Goal: Information Seeking & Learning: Learn about a topic

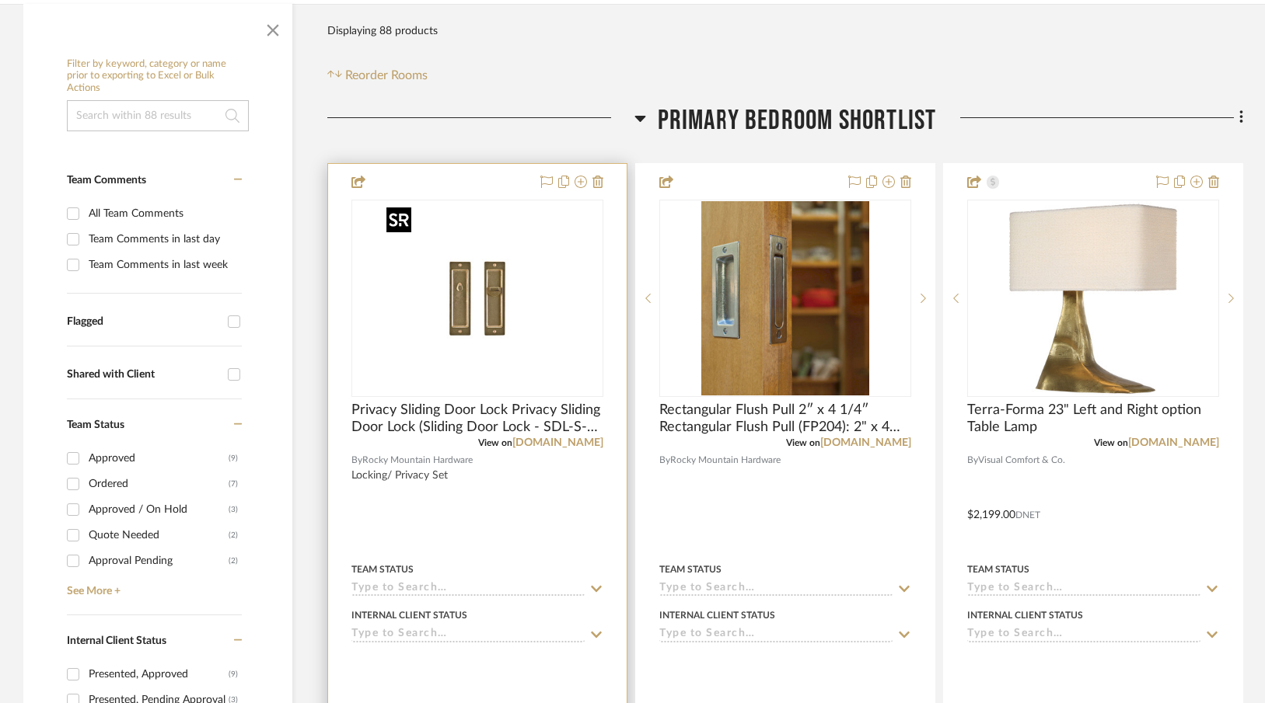
scroll to position [289, 0]
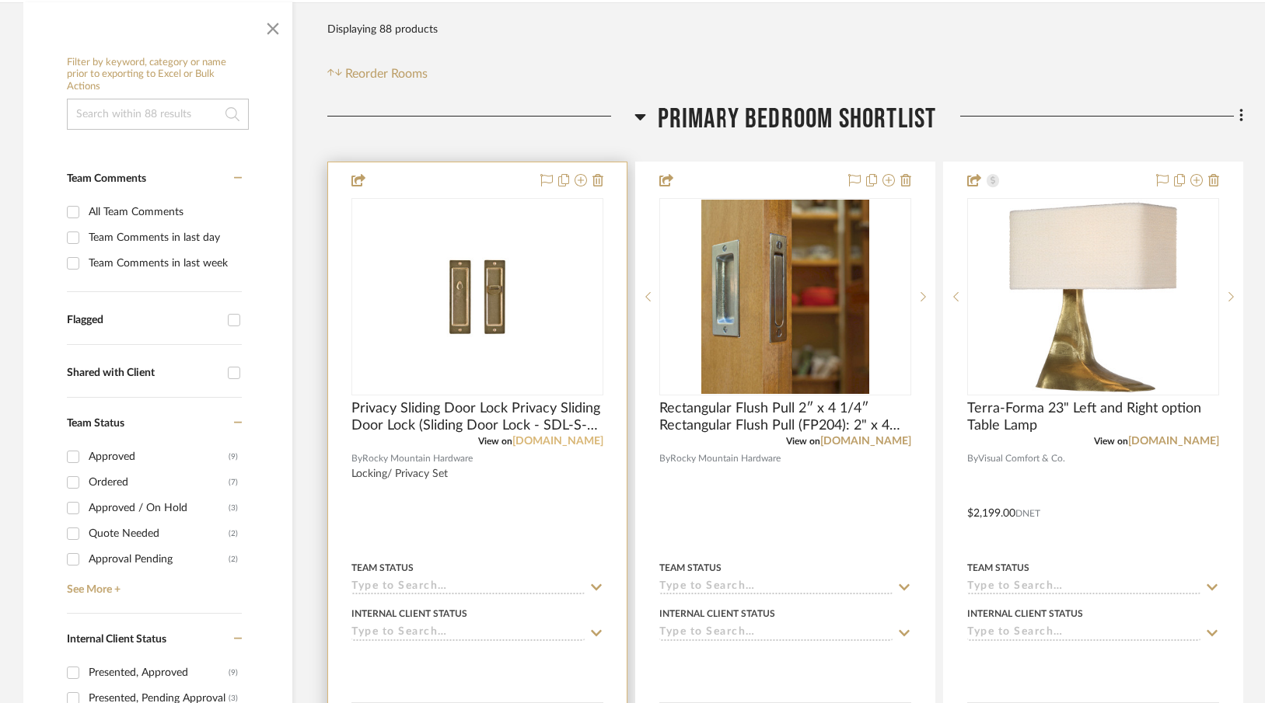
click at [529, 441] on link "[DOMAIN_NAME]" at bounding box center [557, 441] width 91 height 11
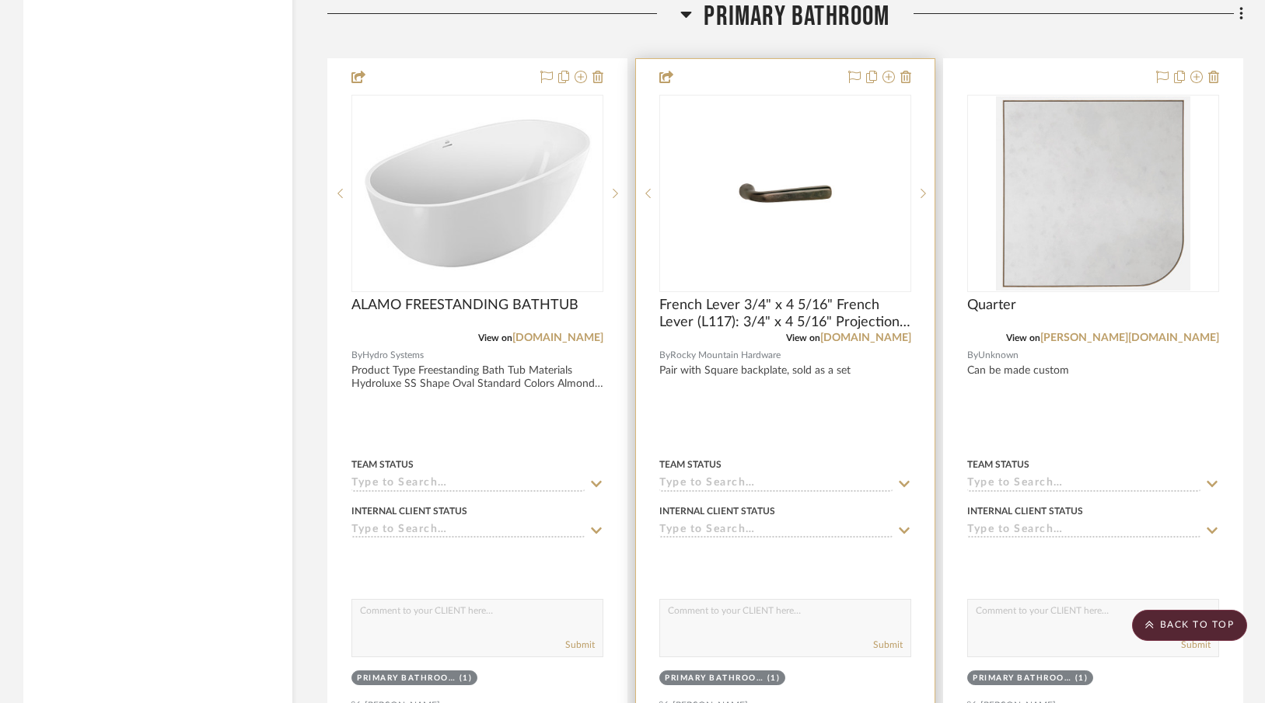
scroll to position [4801, 0]
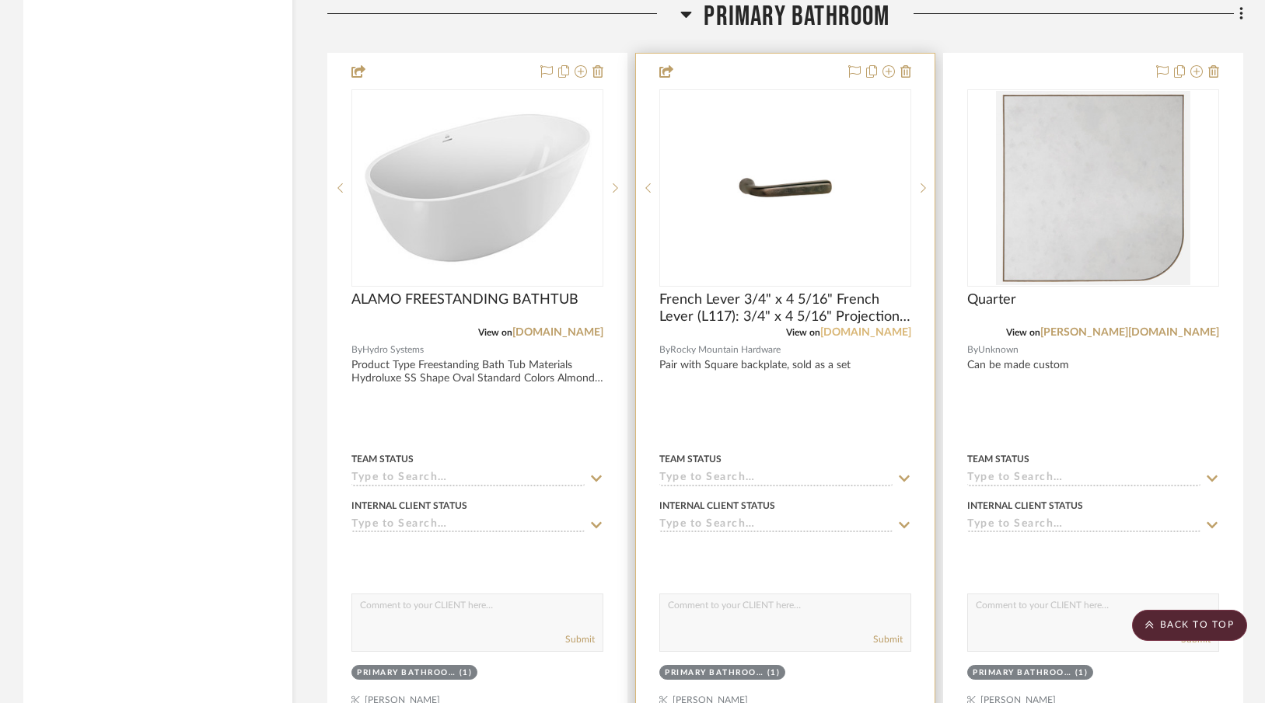
click at [828, 327] on link "[DOMAIN_NAME]" at bounding box center [865, 332] width 91 height 11
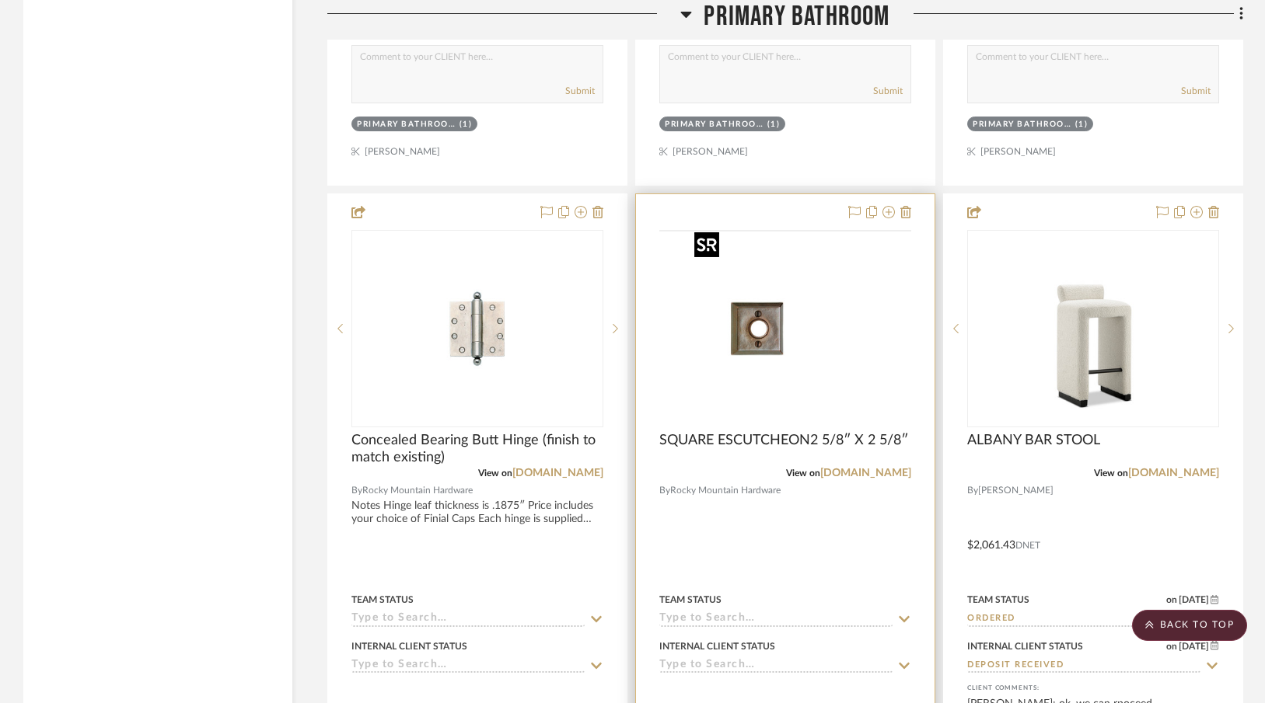
scroll to position [5405, 0]
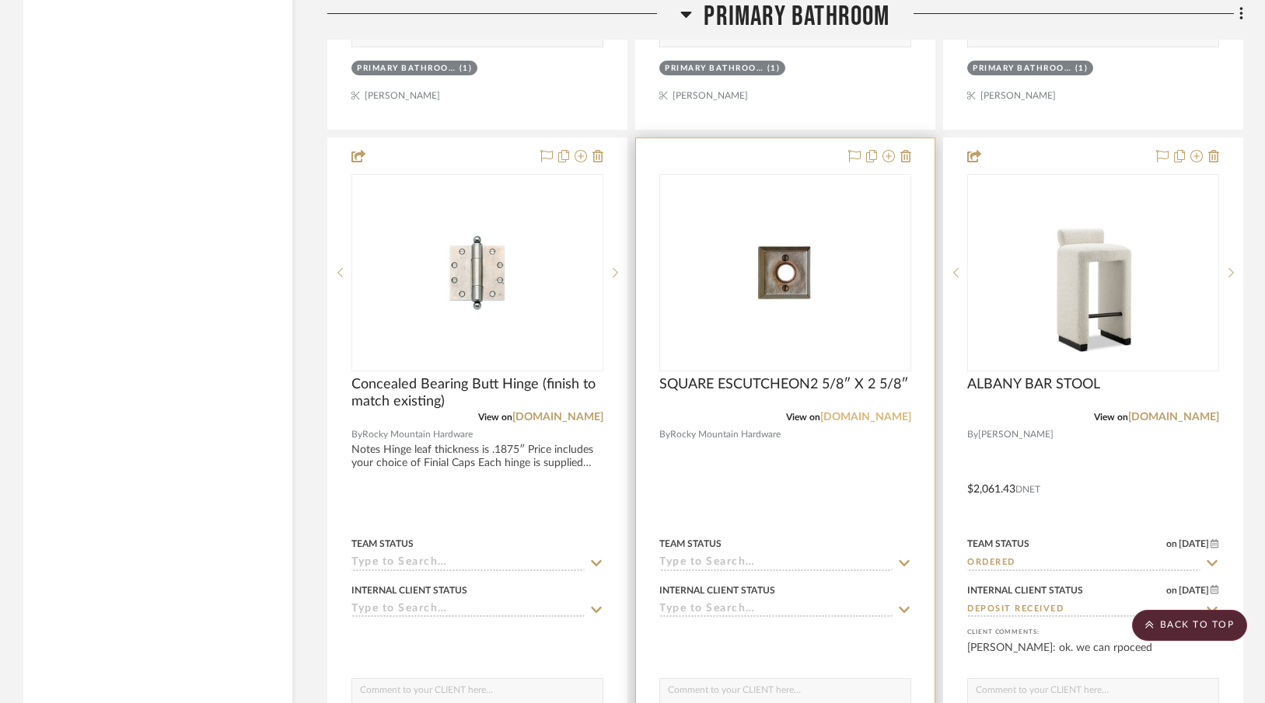
click at [827, 412] on link "[DOMAIN_NAME]" at bounding box center [865, 417] width 91 height 11
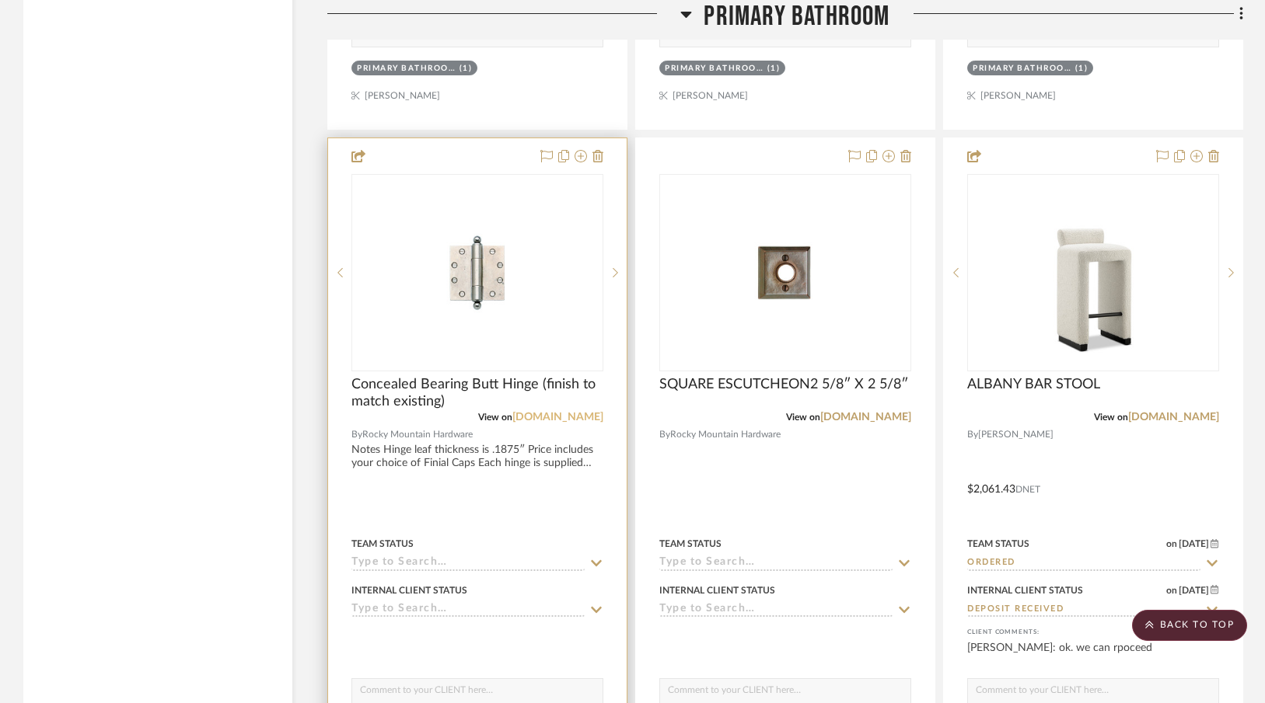
click at [512, 413] on link "[DOMAIN_NAME]" at bounding box center [557, 417] width 91 height 11
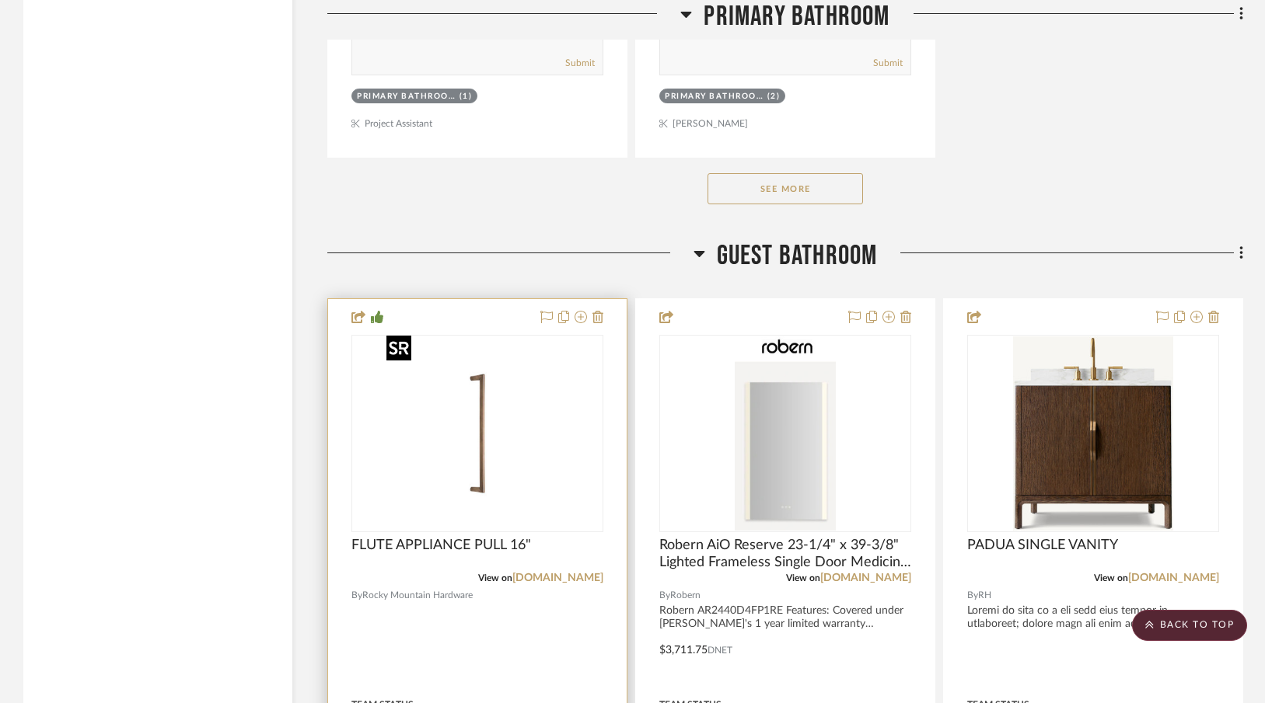
scroll to position [6776, 0]
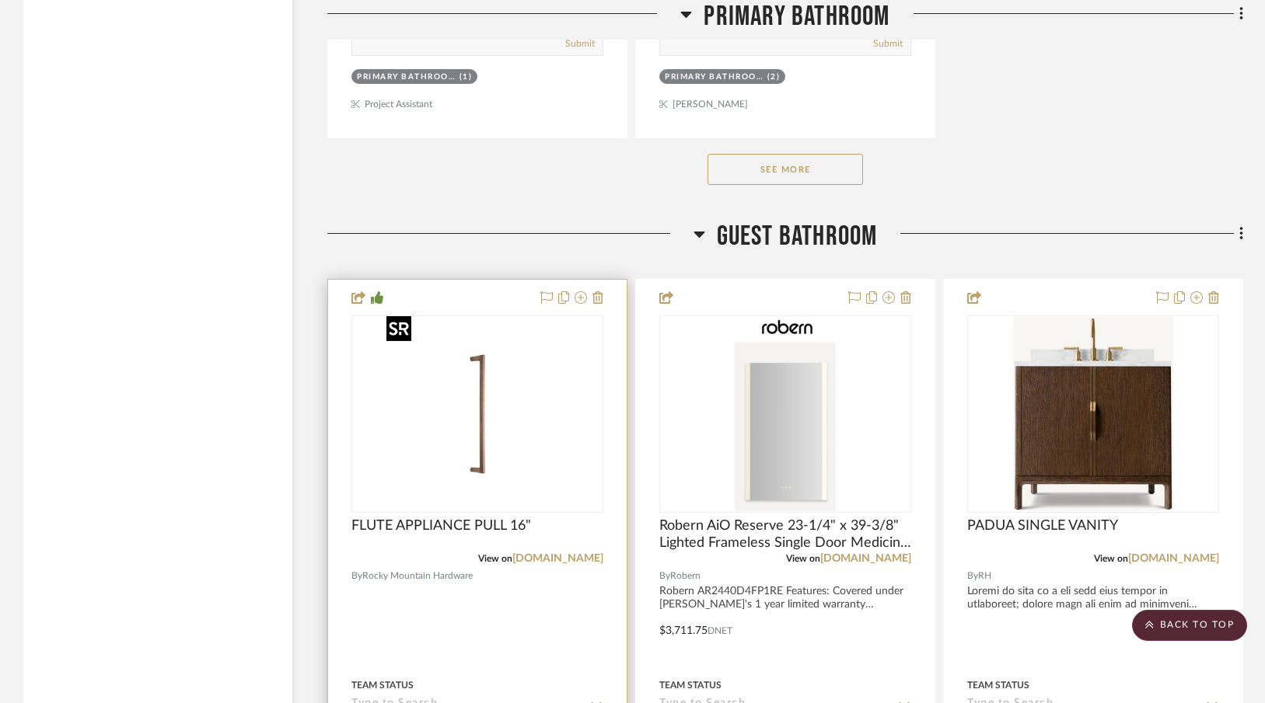
click at [487, 417] on img "0" at bounding box center [477, 414] width 194 height 194
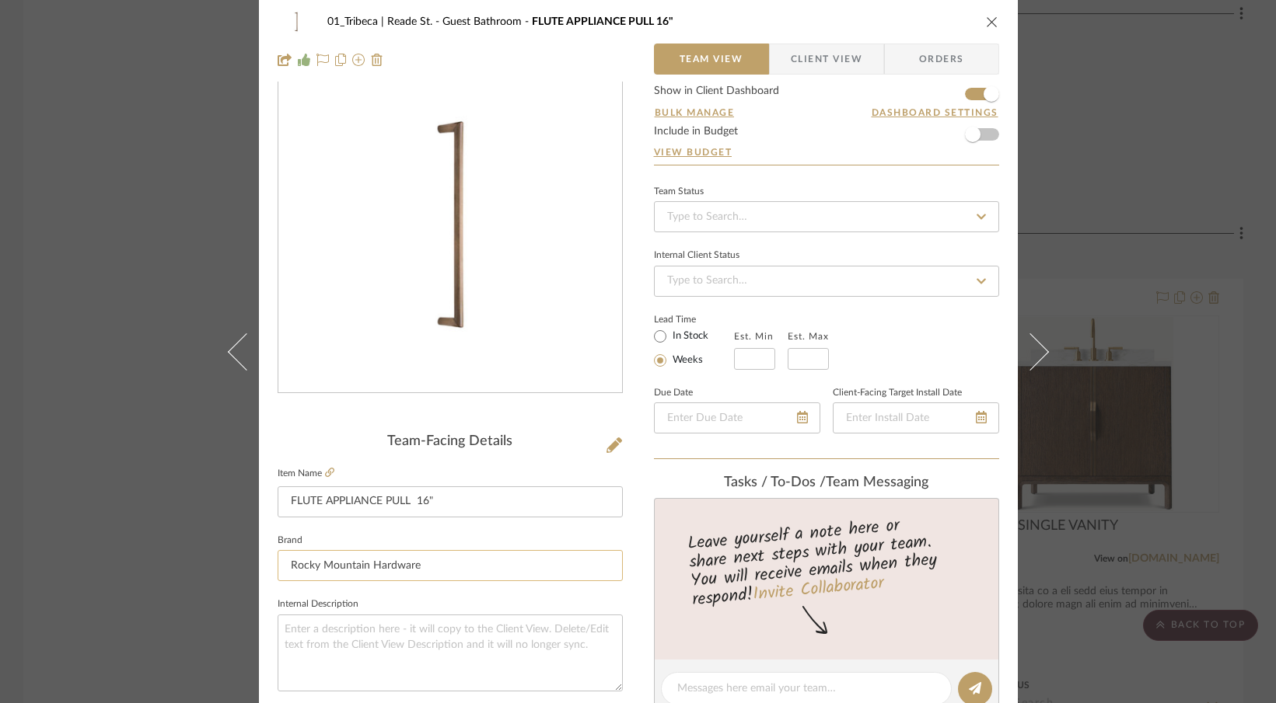
scroll to position [119, 0]
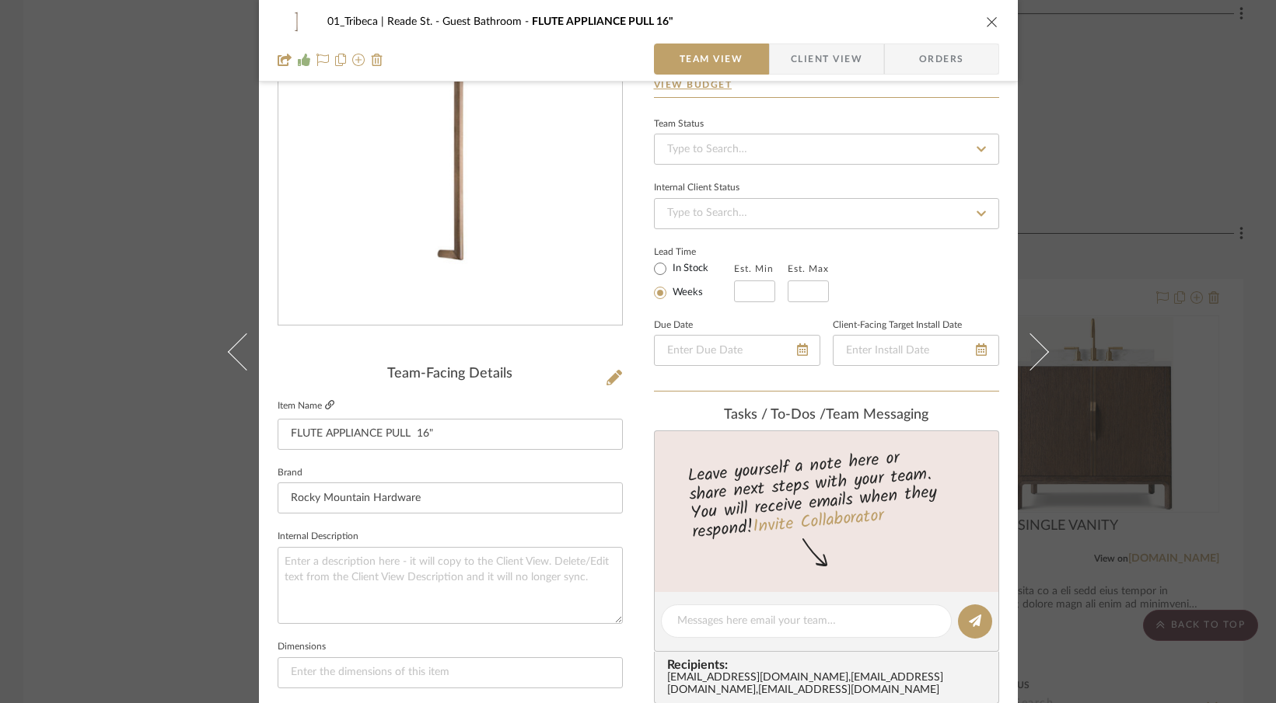
click at [325, 405] on icon at bounding box center [329, 404] width 9 height 9
click at [982, 13] on div "01_Tribeca | Reade St. Guest Bathroom FLUTE APPLIANCE PULL 16"" at bounding box center [638, 21] width 721 height 31
click at [986, 21] on icon "close" at bounding box center [992, 22] width 12 height 12
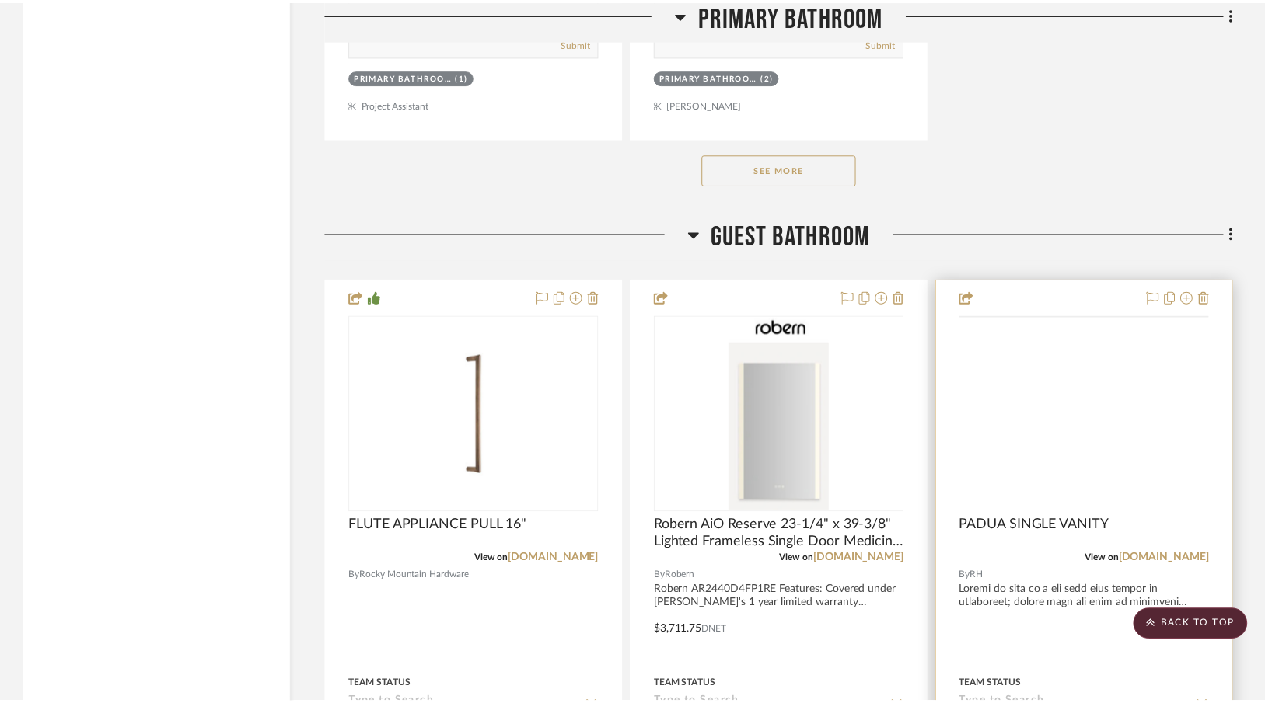
scroll to position [6776, 0]
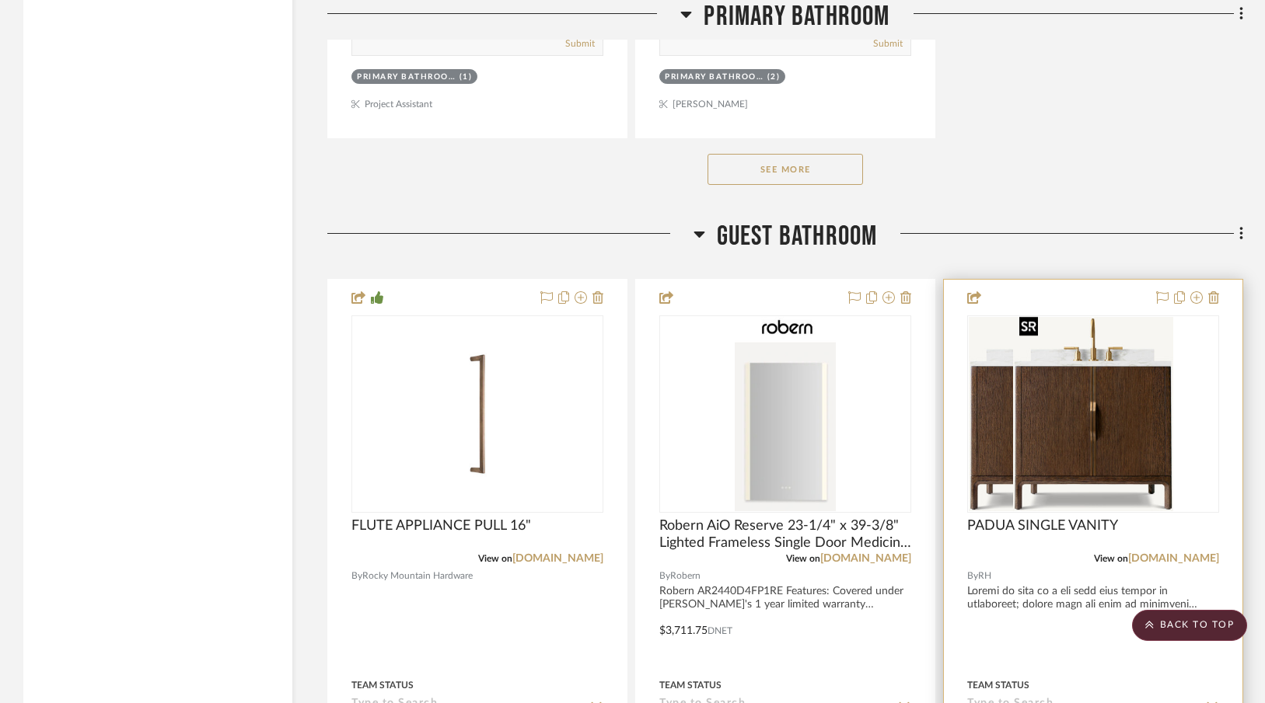
click at [1119, 432] on div at bounding box center [1093, 414] width 252 height 197
click at [1070, 445] on img "0" at bounding box center [1093, 414] width 160 height 194
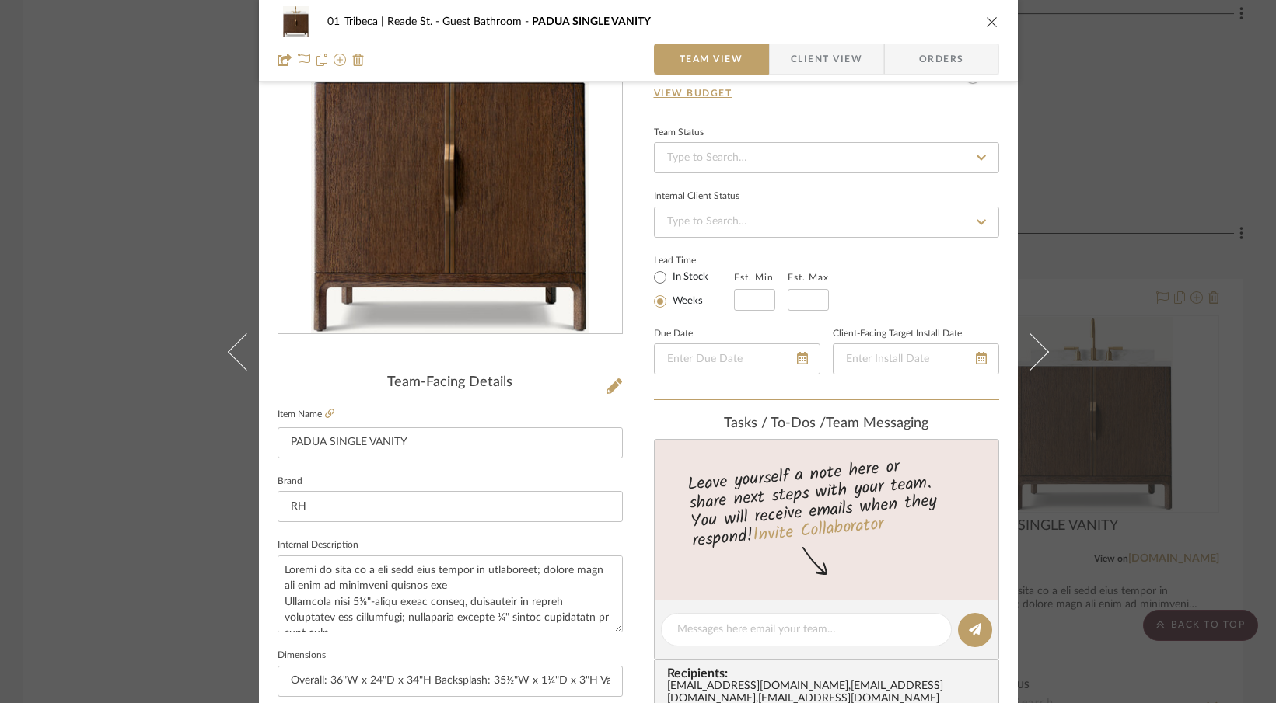
scroll to position [115, 0]
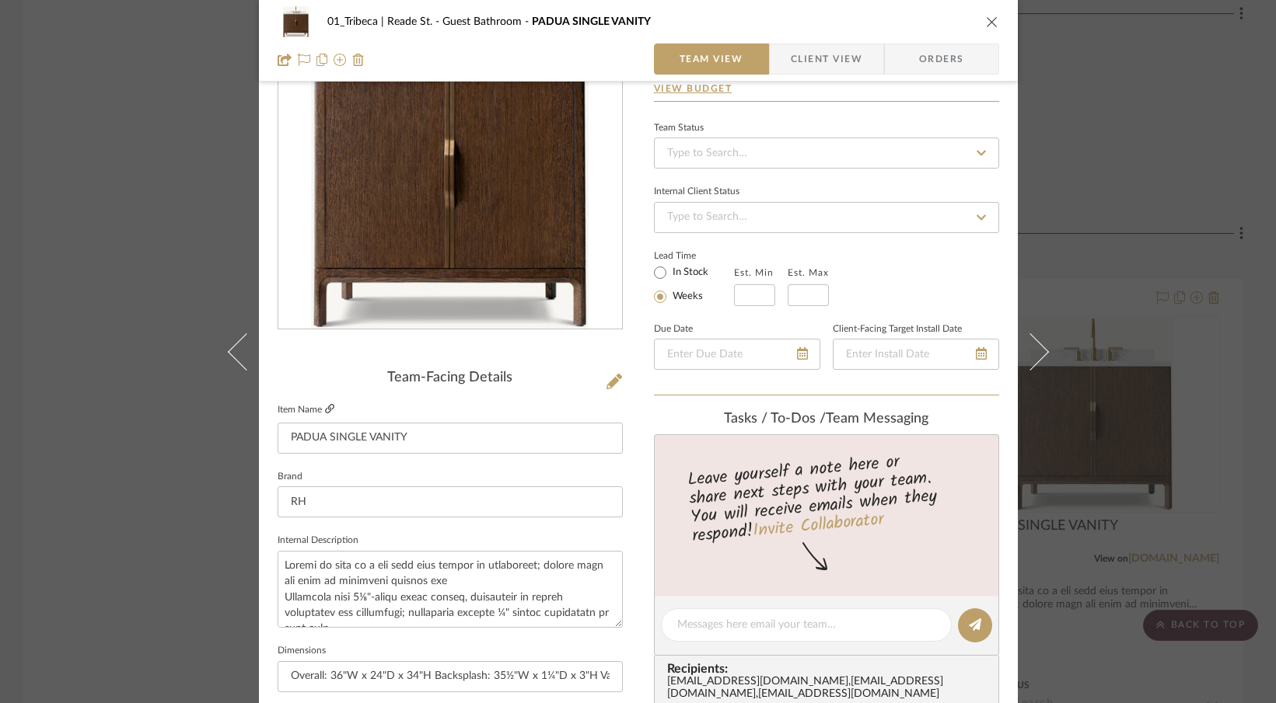
click at [326, 410] on icon at bounding box center [329, 408] width 9 height 9
click at [986, 19] on icon "close" at bounding box center [992, 22] width 12 height 12
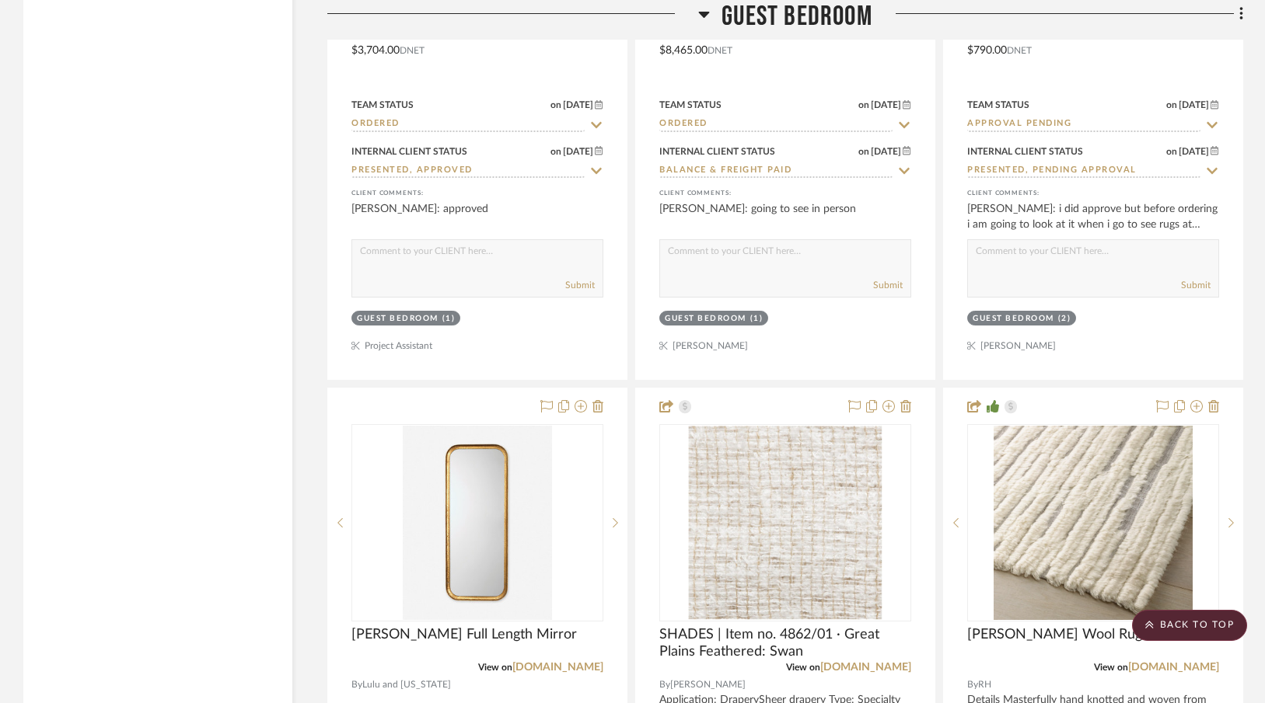
scroll to position [9560, 0]
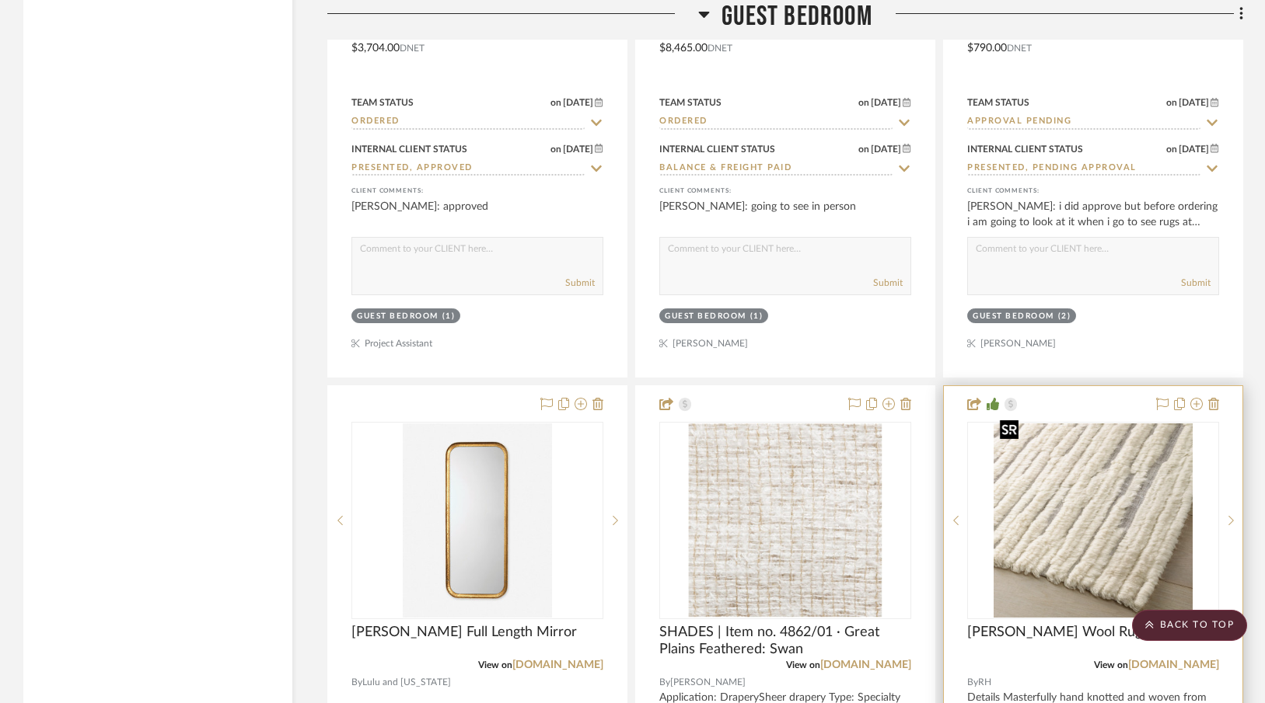
click at [0, 0] on img at bounding box center [0, 0] width 0 height 0
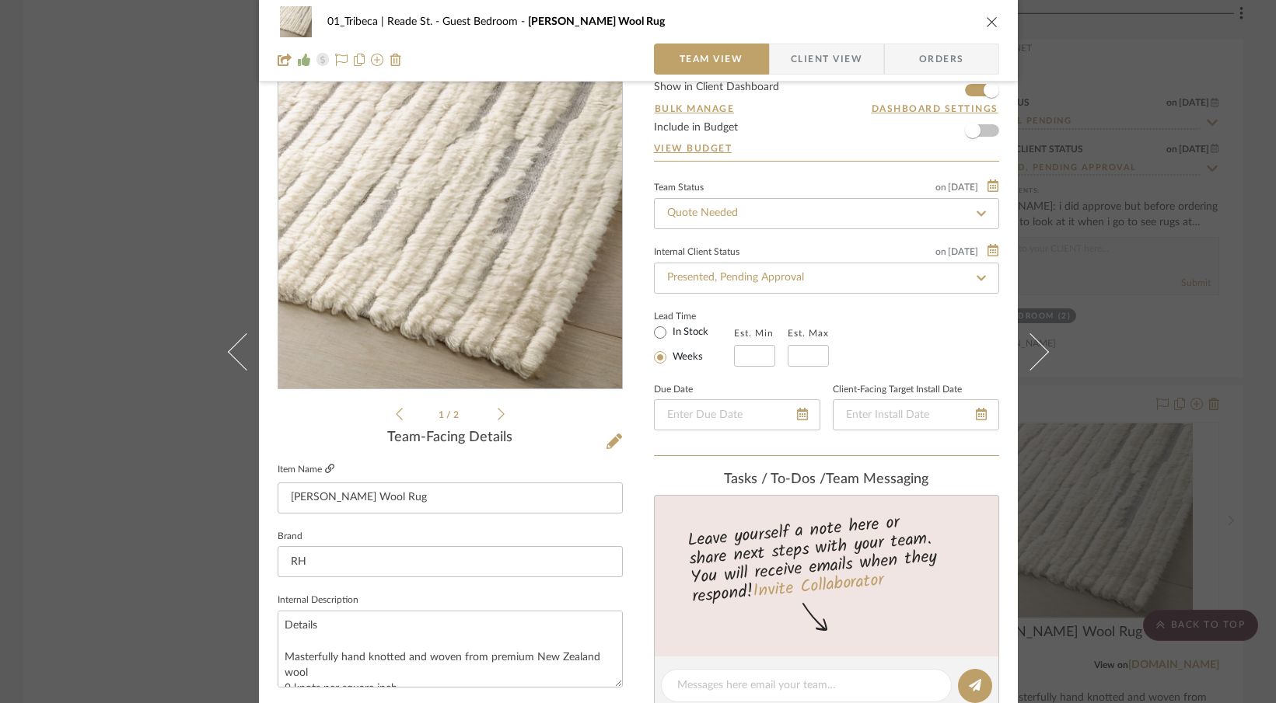
scroll to position [57, 0]
click at [325, 469] on icon at bounding box center [329, 467] width 9 height 9
click at [159, 145] on div "01_Tribeca | Reade St. Guest Bedroom [PERSON_NAME] Wool Rug Team View Client Vi…" at bounding box center [638, 351] width 1276 height 703
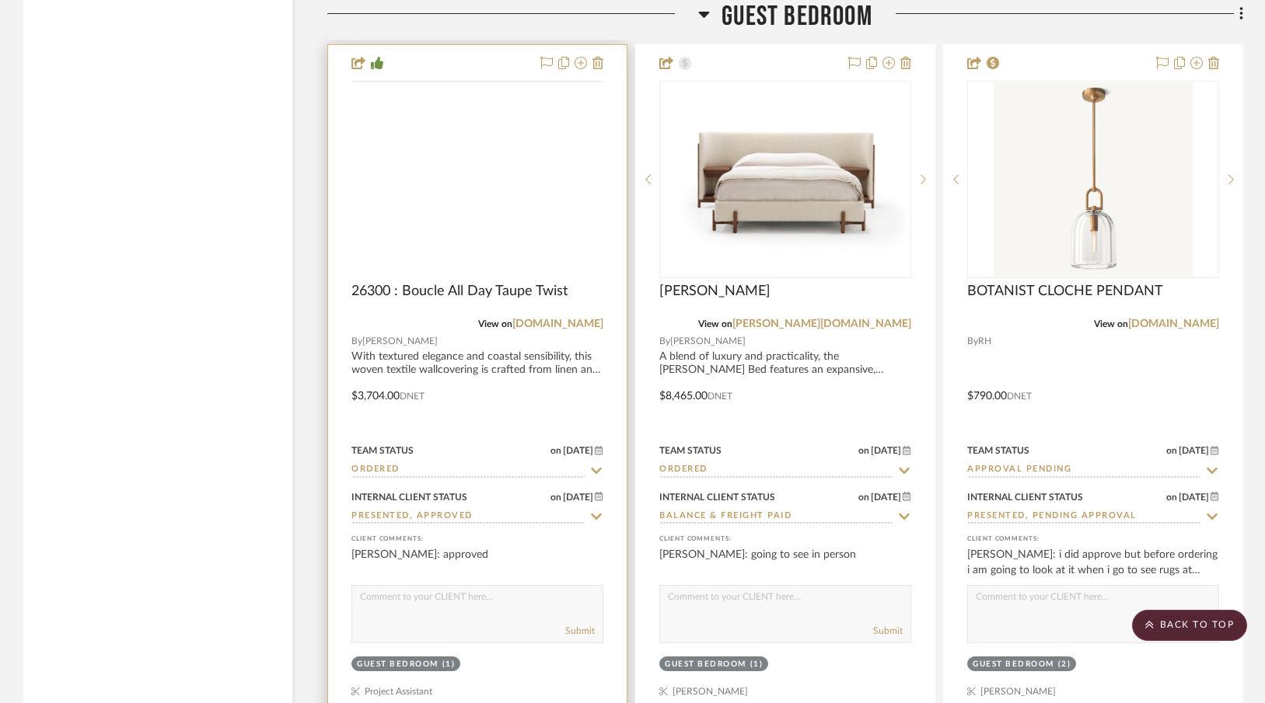
scroll to position [9156, 0]
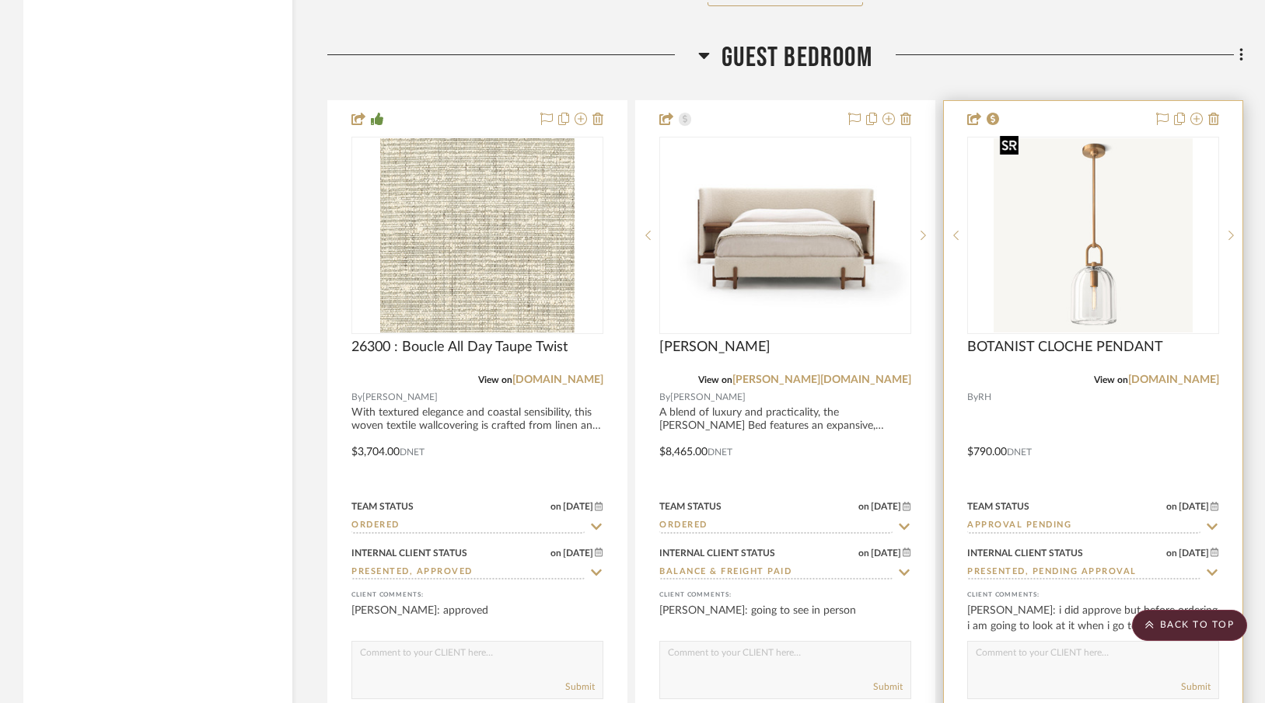
click at [1109, 307] on img "0" at bounding box center [1093, 235] width 200 height 194
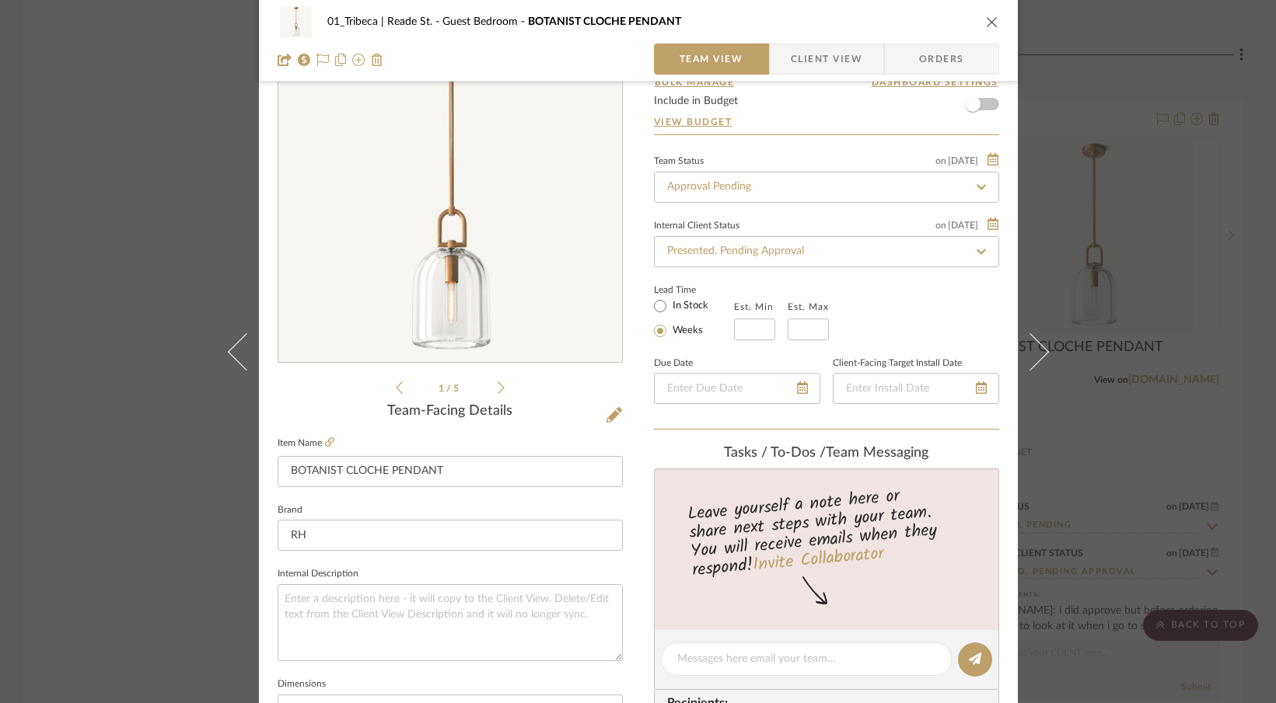
scroll to position [108, 0]
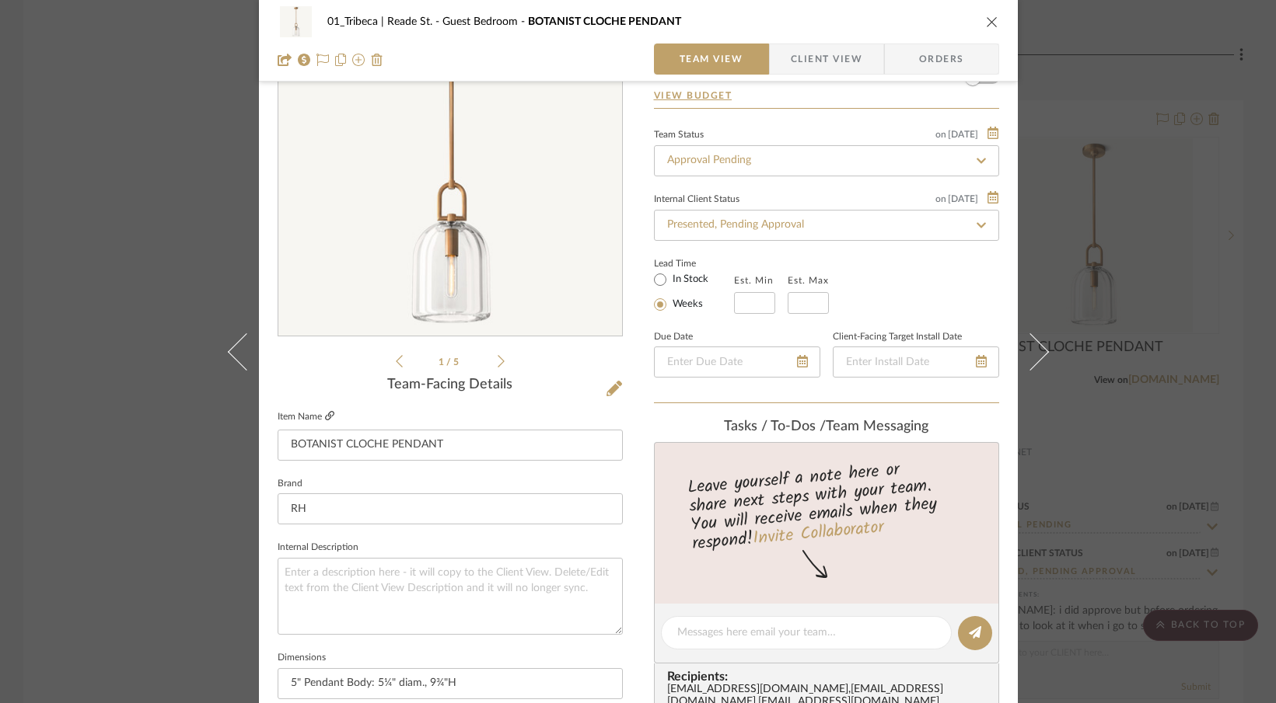
click at [327, 417] on icon at bounding box center [329, 415] width 9 height 9
